Goal: Task Accomplishment & Management: Manage account settings

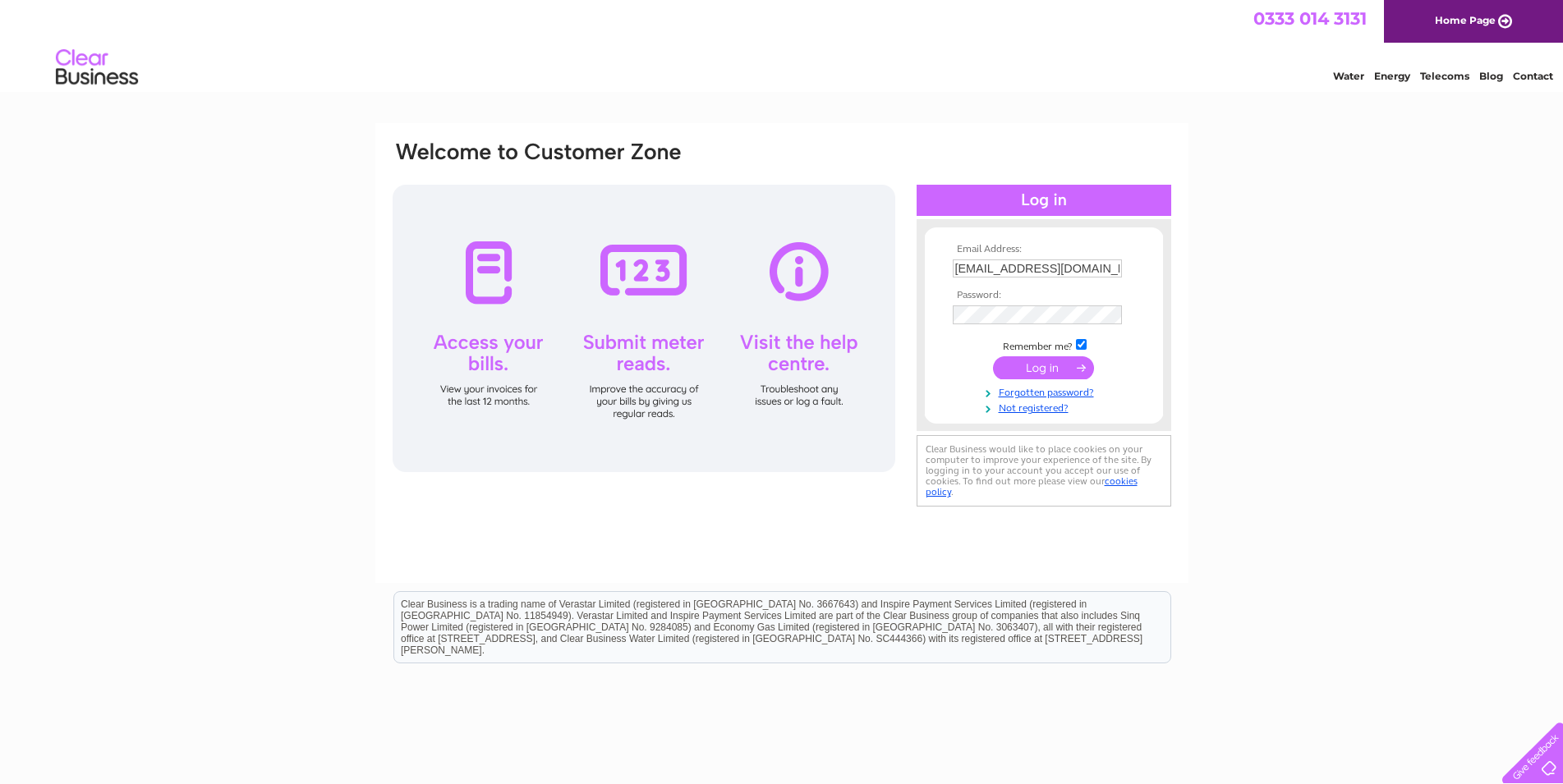
click at [1042, 367] on input "submit" at bounding box center [1044, 367] width 101 height 23
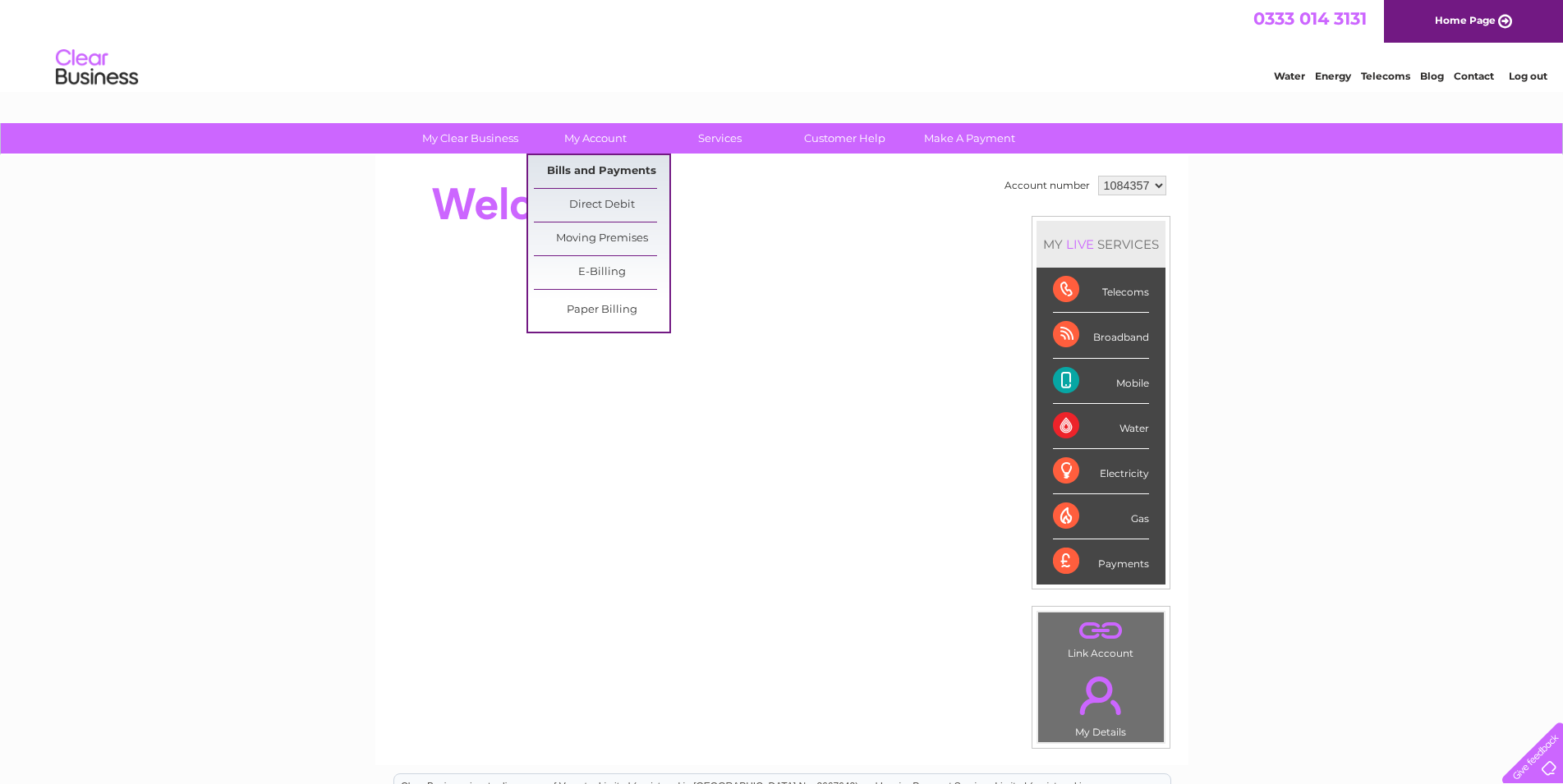
click at [595, 176] on link "Bills and Payments" at bounding box center [601, 171] width 136 height 33
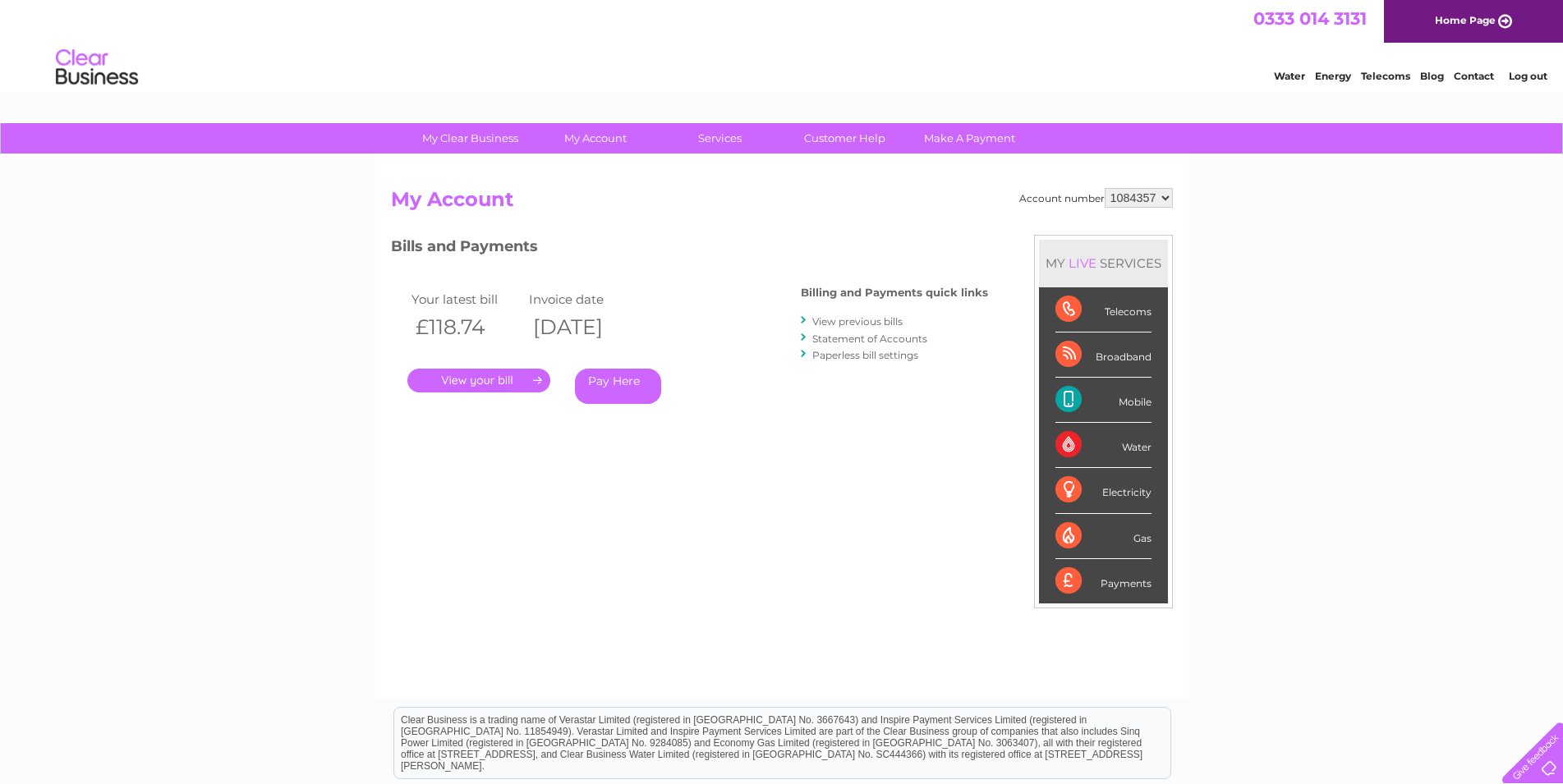
click at [518, 382] on link "." at bounding box center [478, 380] width 143 height 24
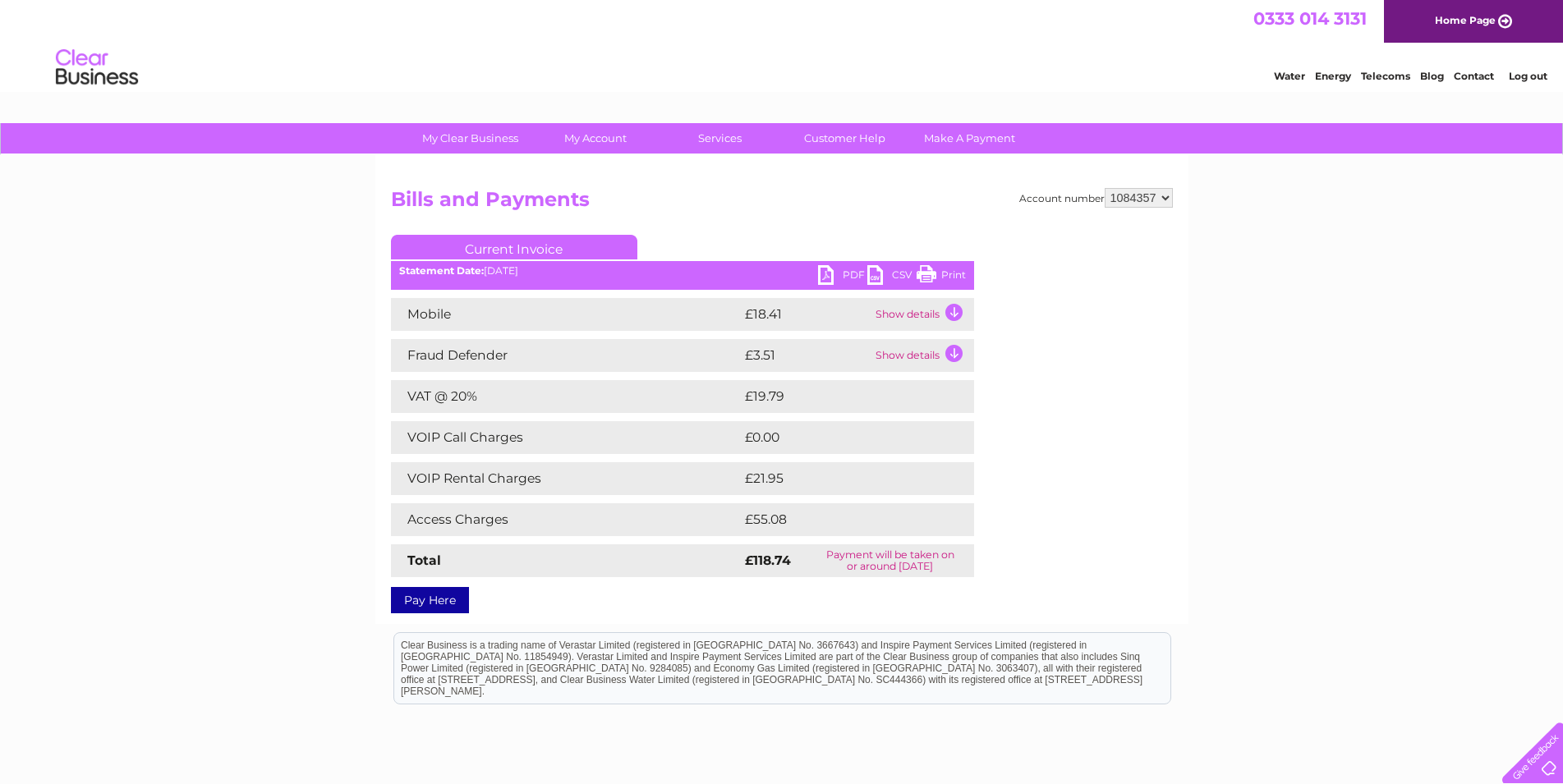
click at [837, 272] on link "PDF" at bounding box center [843, 277] width 50 height 24
